Goal: Use online tool/utility: Utilize a website feature to perform a specific function

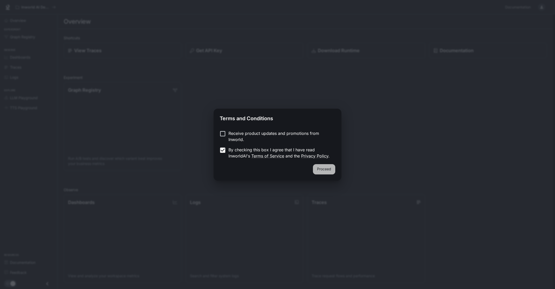
click at [325, 167] on button "Proceed" at bounding box center [324, 169] width 22 height 10
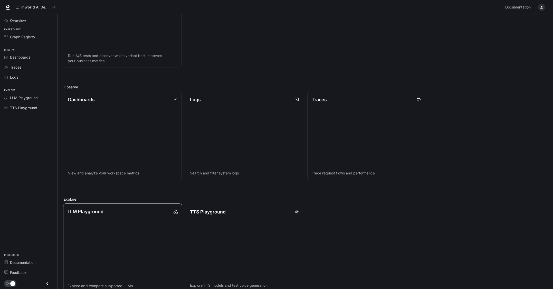
scroll to position [112, 0]
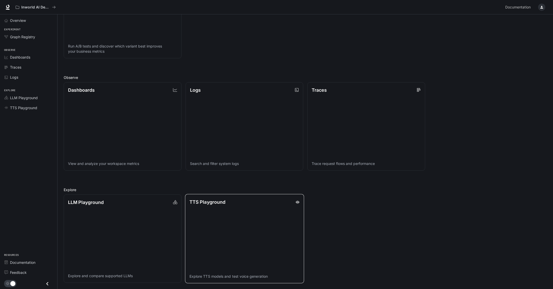
click at [218, 232] on link "TTS Playground Explore TTS models and test voice generation" at bounding box center [244, 238] width 119 height 89
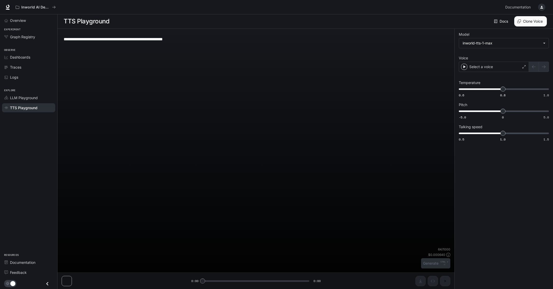
scroll to position [0, 0]
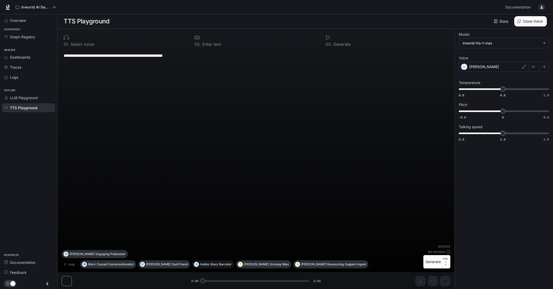
click at [210, 263] on p "Story Narrator" at bounding box center [220, 264] width 21 height 3
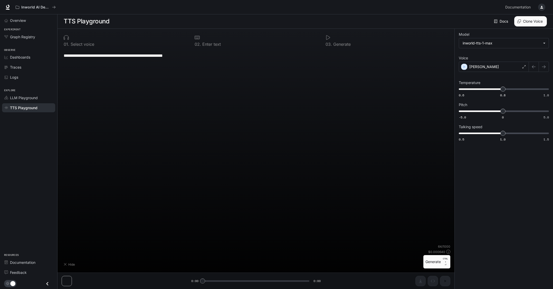
type textarea "**********"
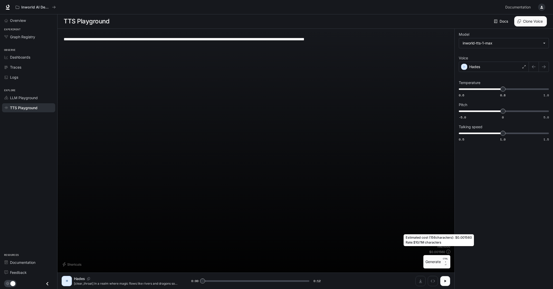
click at [449, 250] on icon at bounding box center [448, 252] width 4 height 4
click at [433, 261] on button "Generate CTRL + ⏎" at bounding box center [436, 261] width 27 height 13
click at [490, 65] on div "Hades" at bounding box center [494, 67] width 70 height 10
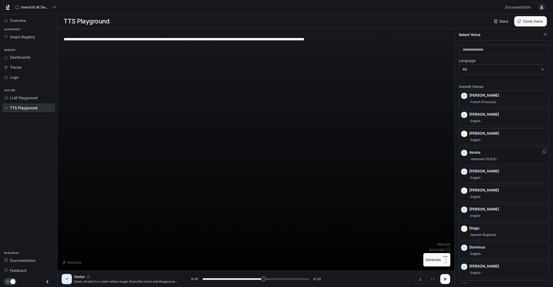
click at [471, 155] on div "Asuka Japanese (日本語)" at bounding box center [508, 156] width 78 height 12
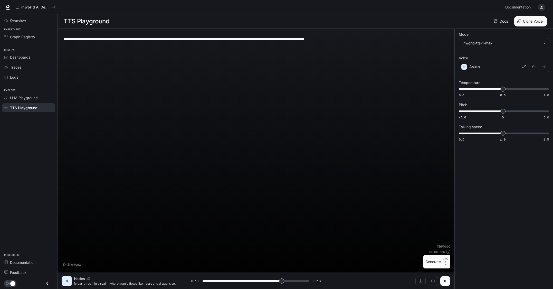
click at [427, 262] on button "Generate CTRL + ⏎" at bounding box center [436, 261] width 27 height 13
type input "*"
click at [20, 98] on span "LLM Playground" at bounding box center [24, 97] width 28 height 5
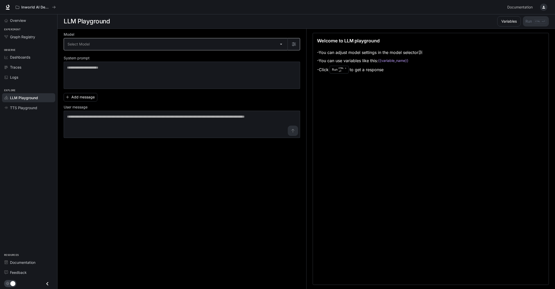
click at [242, 43] on body "Skip to main content Inworld AI Demos Documentation Documentation Portal Overvi…" at bounding box center [277, 144] width 555 height 289
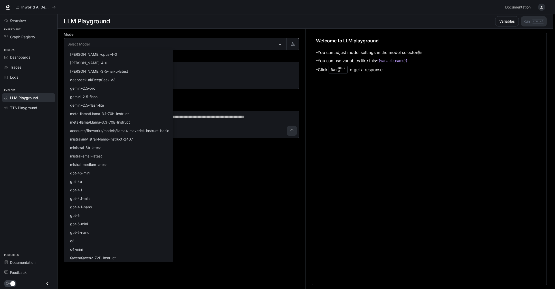
click at [242, 43] on div at bounding box center [277, 144] width 555 height 289
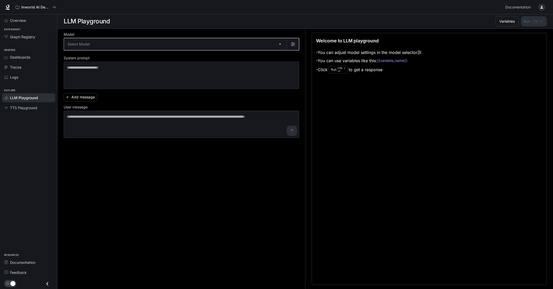
click at [296, 44] on button "button" at bounding box center [293, 44] width 12 height 12
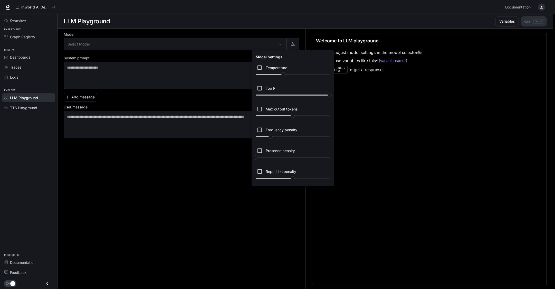
click at [167, 54] on div at bounding box center [277, 144] width 555 height 289
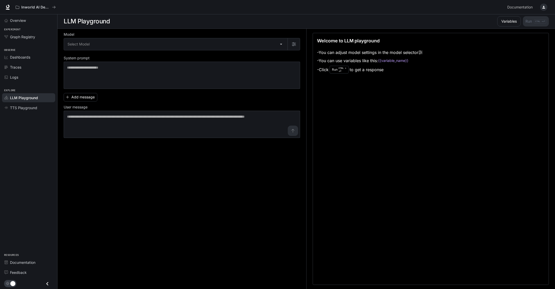
click at [166, 42] on body "Skip to main content Inworld AI Demos Documentation Documentation Portal Overvi…" at bounding box center [277, 144] width 555 height 289
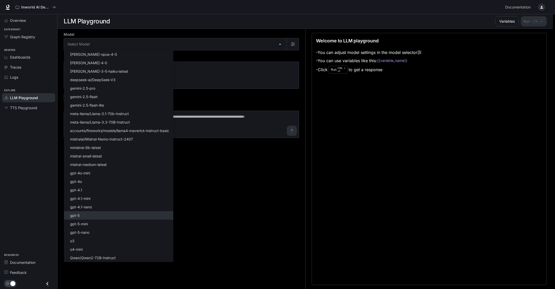
click at [129, 217] on li "gpt-5" at bounding box center [118, 215] width 109 height 8
type input "*****"
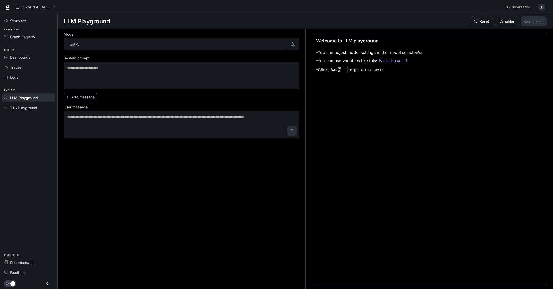
click at [85, 98] on button "Add message" at bounding box center [81, 97] width 34 height 8
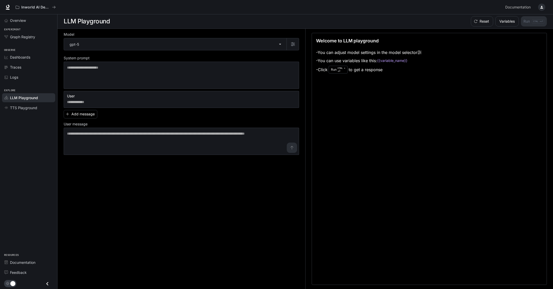
click at [258, 122] on label "User message" at bounding box center [181, 124] width 235 height 5
click at [17, 104] on link "TTS Playground" at bounding box center [28, 107] width 53 height 9
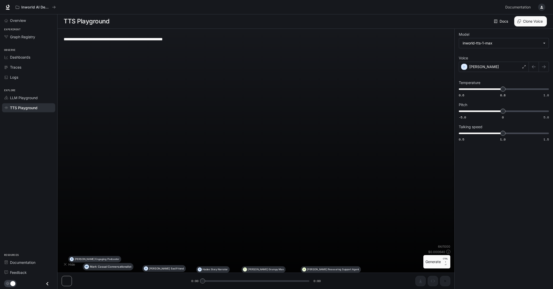
type textarea "**********"
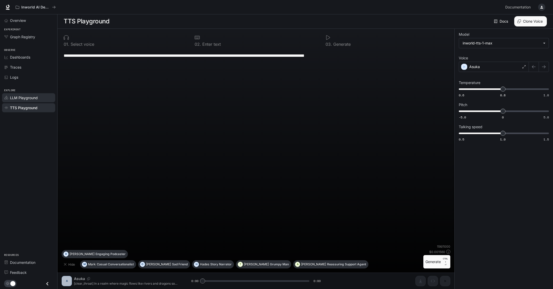
click at [22, 96] on span "LLM Playground" at bounding box center [24, 97] width 28 height 5
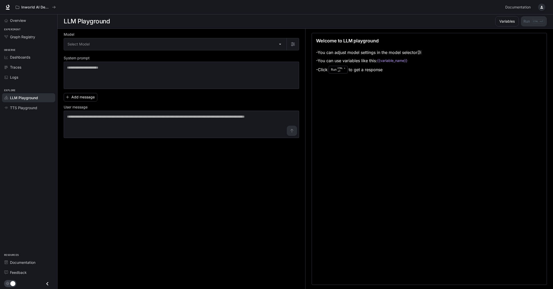
click at [47, 283] on icon "Close drawer" at bounding box center [47, 284] width 2 height 4
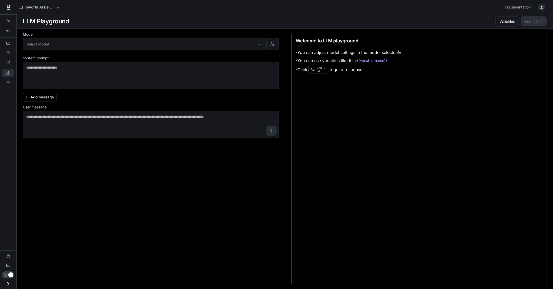
click at [10, 282] on icon "Open drawer" at bounding box center [8, 283] width 7 height 7
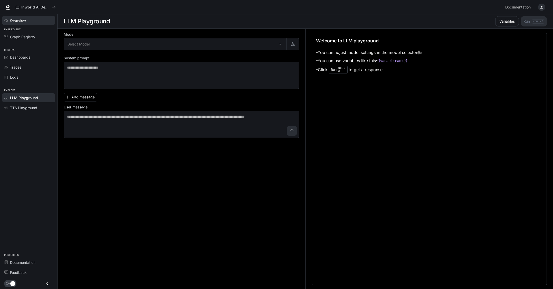
click at [14, 18] on span "Overview" at bounding box center [18, 20] width 16 height 5
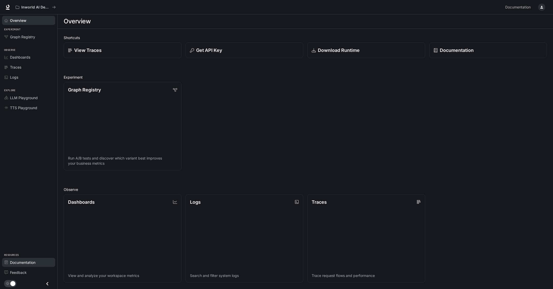
click at [23, 263] on span "Documentation" at bounding box center [22, 262] width 25 height 5
